Goal: Find specific page/section: Find specific page/section

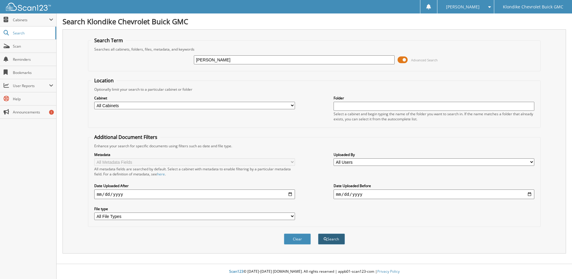
type input "[PERSON_NAME]"
click at [334, 238] on button "Search" at bounding box center [331, 238] width 27 height 11
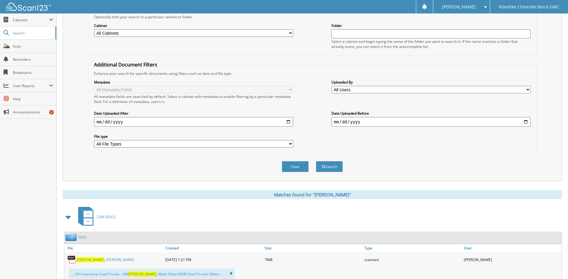
scroll to position [180, 0]
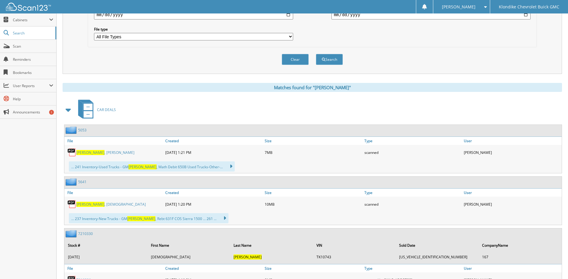
click at [82, 151] on span "[PERSON_NAME]" at bounding box center [90, 152] width 28 height 5
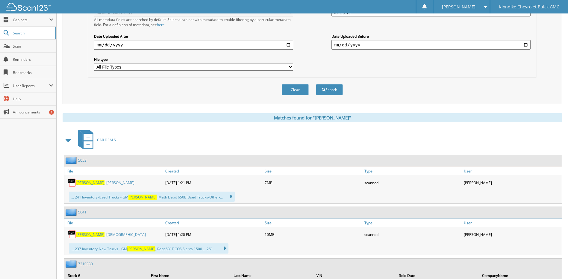
scroll to position [150, 0]
drag, startPoint x: 102, startPoint y: 183, endPoint x: 105, endPoint y: 182, distance: 3.6
click at [102, 183] on link "[PERSON_NAME]" at bounding box center [105, 182] width 58 height 5
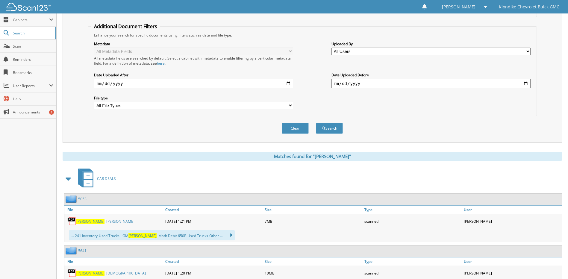
scroll to position [0, 0]
